Goal: Task Accomplishment & Management: Complete application form

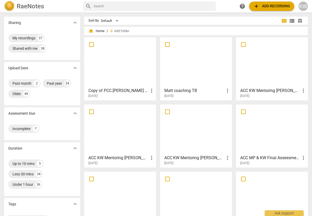
click at [105, 159] on h3 "ACC KW Mentoring [PERSON_NAME] [DATE]" at bounding box center [119, 158] width 60 height 6
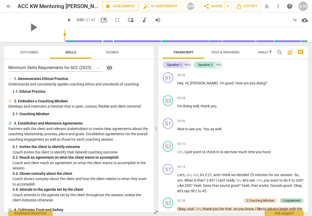
click at [120, 7] on span "star Assessment" at bounding box center [121, 6] width 32 height 6
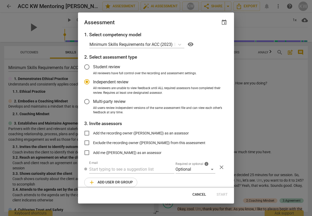
radio input "false"
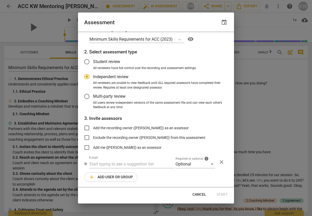
click at [108, 136] on span "Exclude the recording owner ([PERSON_NAME]) from this assessment" at bounding box center [149, 137] width 112 height 5
click at [93, 136] on input "Exclude the recording owner ([PERSON_NAME]) from this assessment" at bounding box center [87, 137] width 12 height 12
checkbox input "true"
radio input "false"
click at [110, 164] on input "text" at bounding box center [131, 164] width 85 height 8
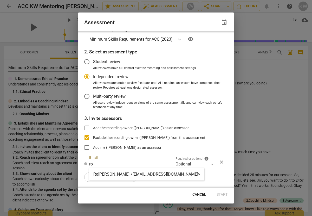
type input "ro"
click at [112, 174] on strong "[PERSON_NAME] <[EMAIL_ADDRESS][DOMAIN_NAME]>" at bounding box center [149, 174] width 102 height 5
radio input "false"
type input "[PERSON_NAME] <[EMAIL_ADDRESS][DOMAIN_NAME]>"
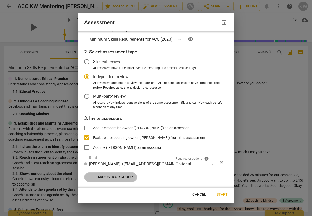
click at [122, 177] on span "add Add user or group" at bounding box center [111, 177] width 44 height 6
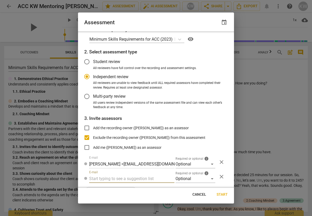
radio input "false"
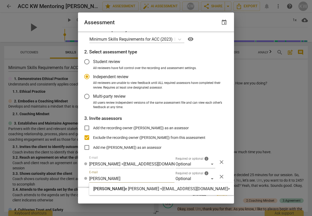
type input "[PERSON_NAME]"
click at [125, 189] on strong "e [PERSON_NAME] <[EMAIL_ADDRESS][DOMAIN_NAME]>" at bounding box center [177, 188] width 105 height 5
radio input "false"
type input "[PERSON_NAME] <[EMAIL_ADDRESS][DOMAIN_NAME]>"
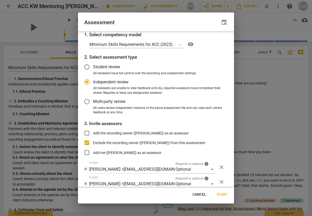
scroll to position [20, 0]
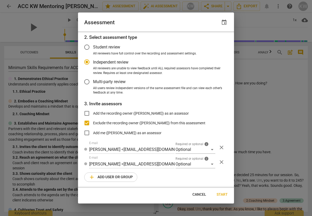
click at [198, 195] on span "Cancel" at bounding box center [200, 194] width 14 height 5
radio input "false"
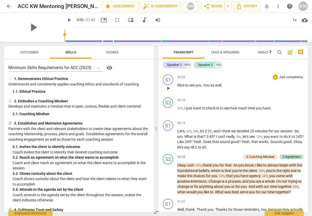
scroll to position [60, 0]
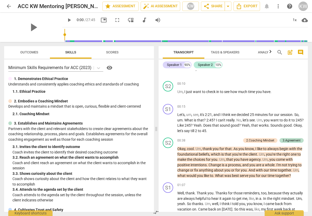
click at [116, 50] on span "Scores" at bounding box center [112, 52] width 25 height 7
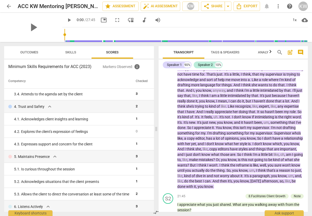
scroll to position [1460, 0]
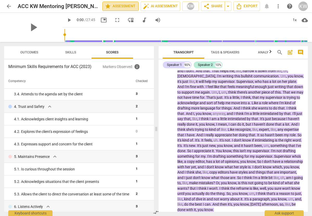
click at [123, 6] on span "star Assessment" at bounding box center [121, 6] width 32 height 6
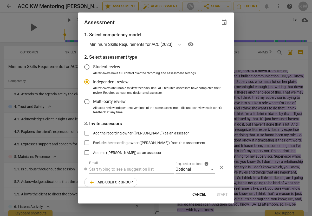
radio input "false"
click at [105, 172] on input "text" at bounding box center [131, 169] width 85 height 8
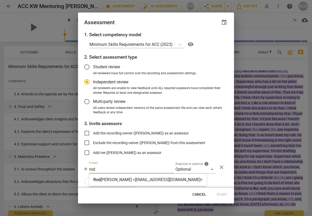
type input "rod"
click at [110, 180] on strong "[PERSON_NAME] <[EMAIL_ADDRESS][DOMAIN_NAME]>" at bounding box center [152, 179] width 102 height 5
radio input "false"
type input "[PERSON_NAME] <[EMAIL_ADDRESS][DOMAIN_NAME]>"
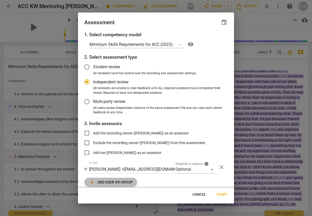
click at [101, 182] on span "add Add user or group" at bounding box center [111, 182] width 44 height 6
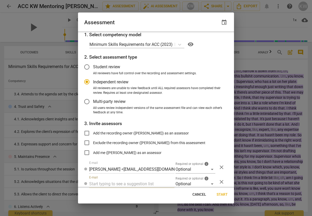
radio input "false"
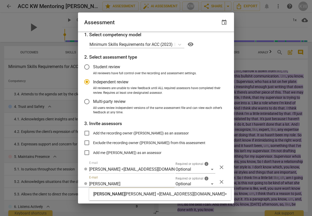
type input "[PERSON_NAME]"
click at [102, 193] on span "[PERSON_NAME]" at bounding box center [109, 193] width 32 height 5
radio input "false"
type input "[PERSON_NAME] <[EMAIL_ADDRESS][DOMAIN_NAME]>"
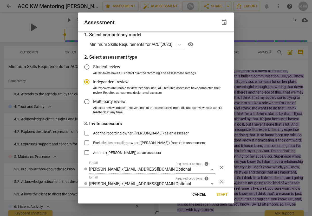
click at [222, 195] on span "Start" at bounding box center [222, 194] width 11 height 5
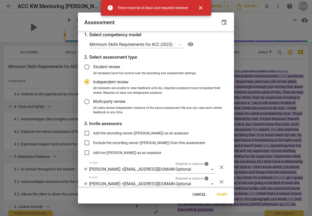
click at [201, 7] on span "close" at bounding box center [201, 8] width 6 height 6
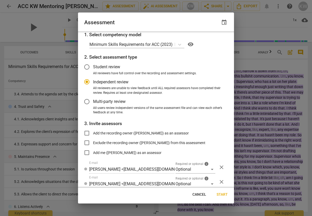
radio input "false"
click at [87, 141] on input "Exclude the recording owner ([PERSON_NAME]) from this assessment" at bounding box center [87, 142] width 12 height 12
checkbox input "true"
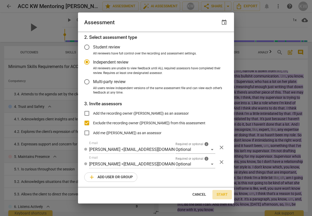
click at [224, 196] on span "Start" at bounding box center [222, 194] width 11 height 5
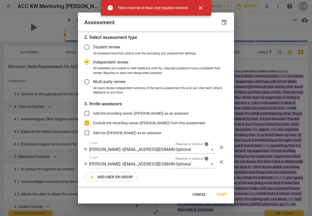
click at [201, 9] on span "close" at bounding box center [201, 8] width 6 height 6
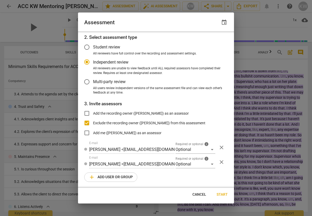
radio input "false"
click at [84, 113] on input "Add the recording owner ([PERSON_NAME]) as an assessor" at bounding box center [87, 113] width 12 height 12
checkbox input "true"
radio input "false"
checkbox input "false"
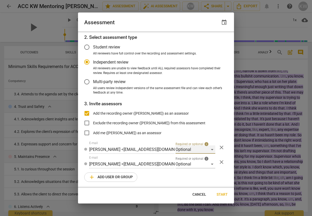
click at [210, 151] on div "Optional" at bounding box center [196, 149] width 40 height 8
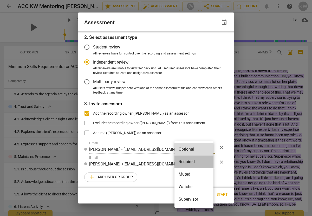
click at [203, 162] on li "Required" at bounding box center [194, 161] width 39 height 12
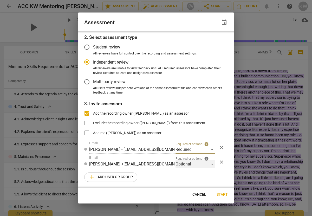
click at [210, 165] on div "Optional" at bounding box center [196, 164] width 40 height 8
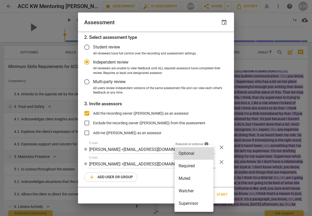
click at [199, 165] on li "Required" at bounding box center [194, 166] width 39 height 12
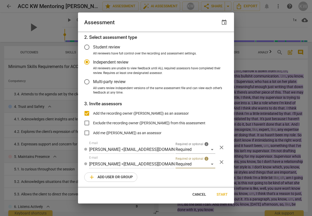
click at [221, 194] on span "Start" at bounding box center [222, 194] width 11 height 5
radio input "false"
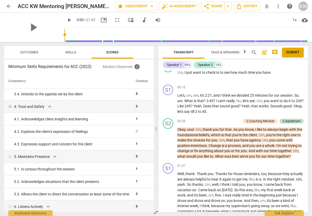
scroll to position [0, 0]
